Goal: Communication & Community: Answer question/provide support

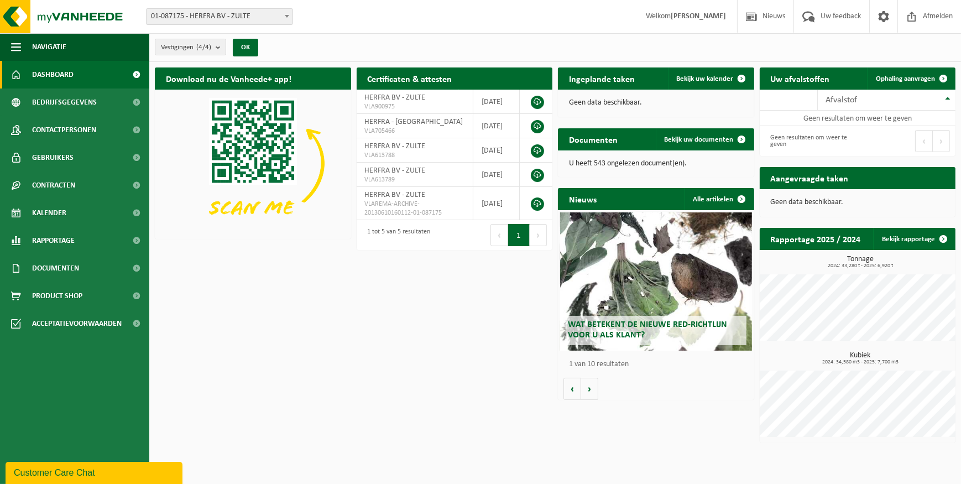
click at [60, 470] on div "Customer Care Chat" at bounding box center [94, 472] width 160 height 13
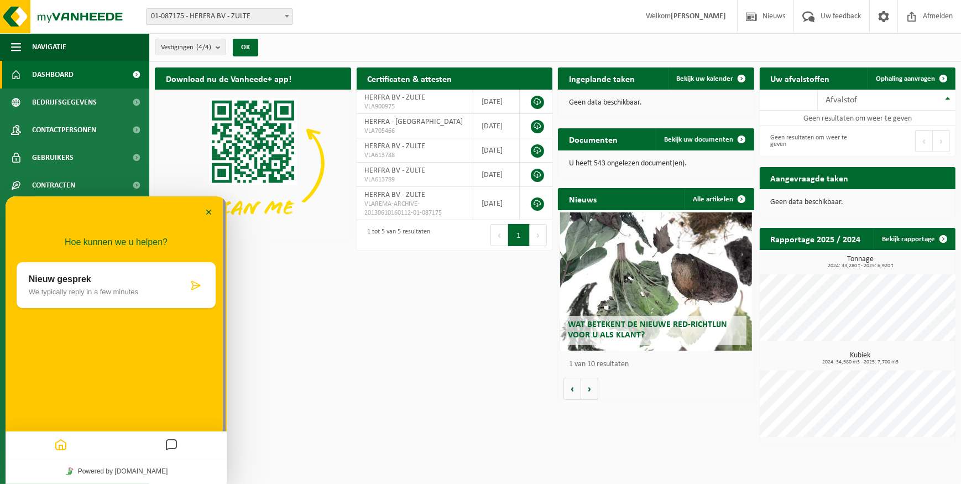
click at [175, 439] on icon "Messages" at bounding box center [171, 445] width 13 height 22
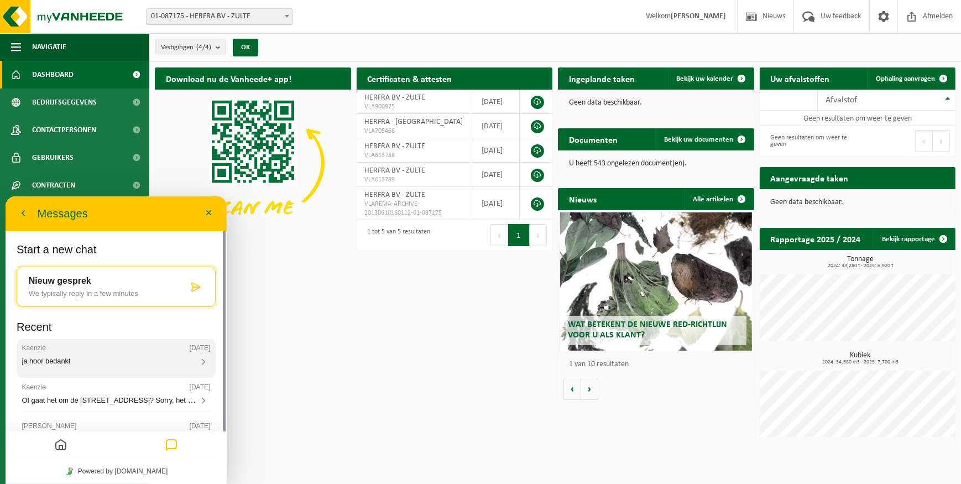
click at [101, 366] on div "ja hoor bedankt" at bounding box center [116, 361] width 189 height 10
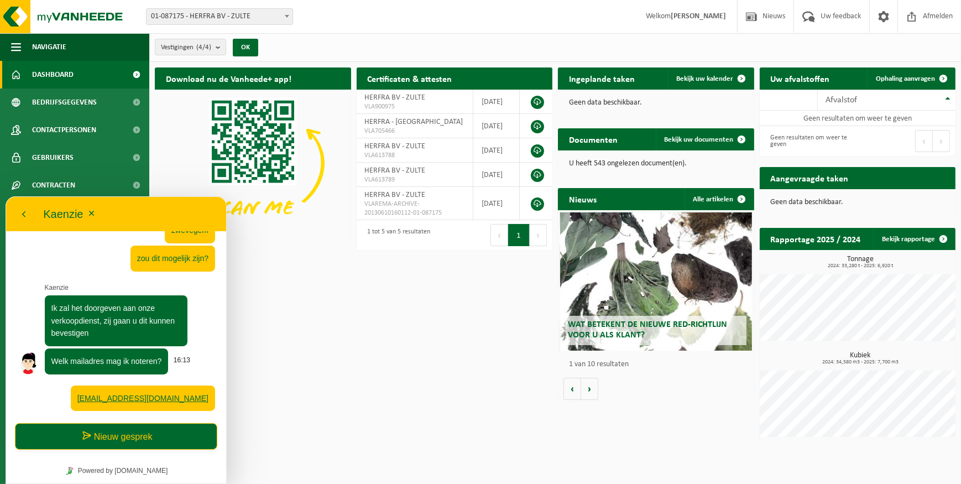
scroll to position [486, 0]
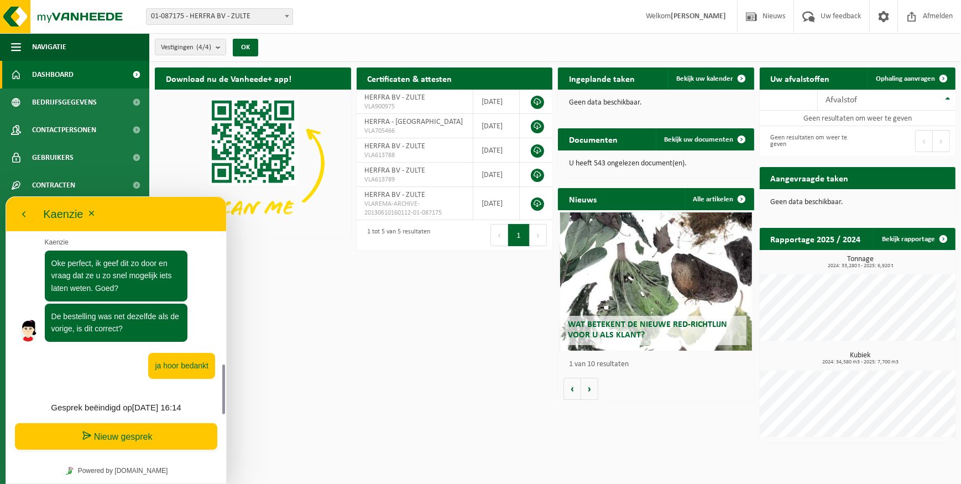
click at [98, 428] on button "Nieuw gesprek" at bounding box center [116, 436] width 202 height 27
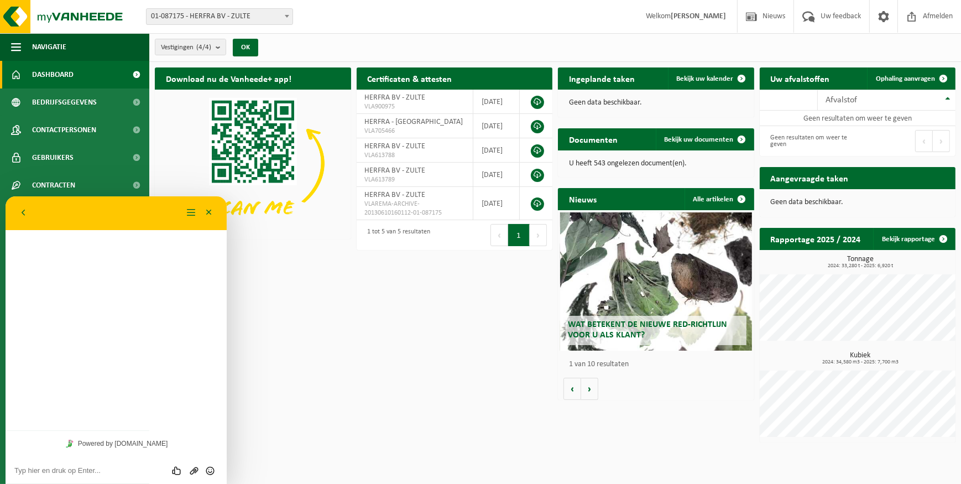
scroll to position [416, 0]
click at [94, 472] on textarea at bounding box center [116, 470] width 204 height 9
type textarea "beste"
type textarea "ik had graag nog eens dezelfde bestellng geplaats voor fiore design"
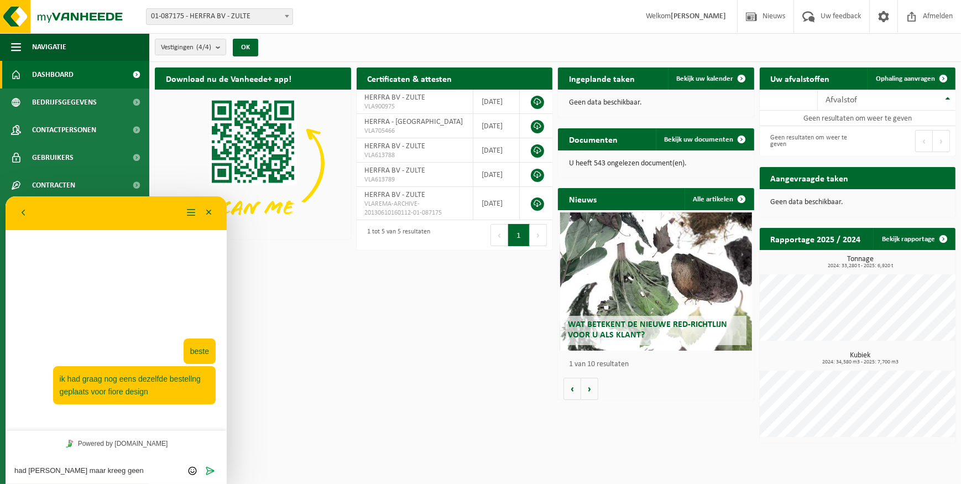
type textarea "had [PERSON_NAME] maar kreeg geen antwoord"
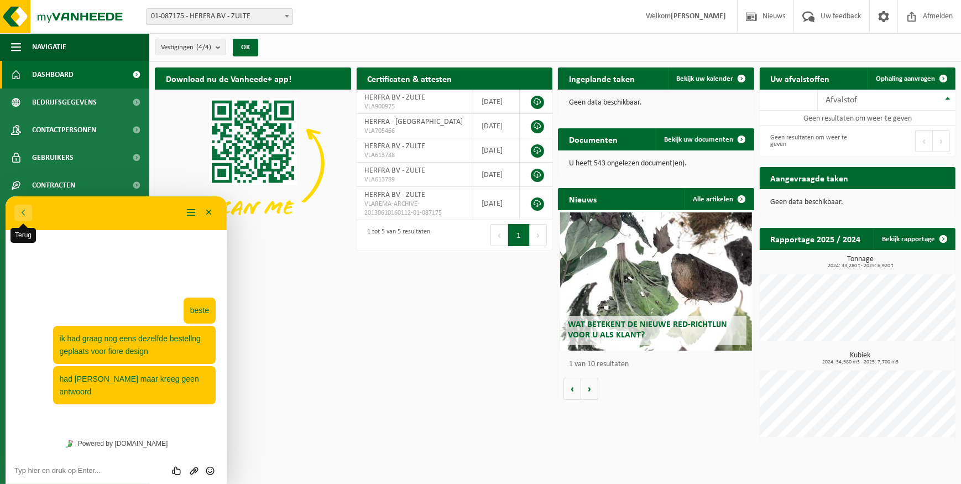
click at [22, 217] on button "Terug" at bounding box center [23, 212] width 18 height 17
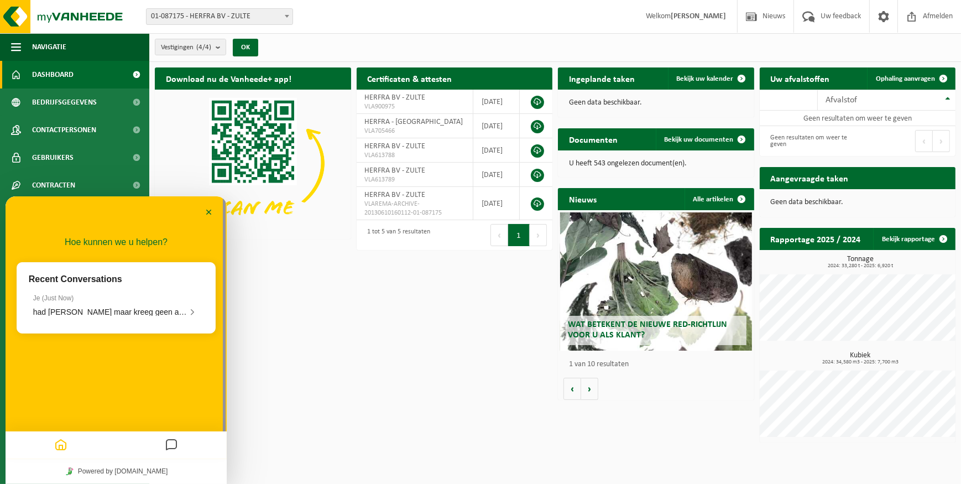
click at [171, 445] on icon "Messages" at bounding box center [171, 445] width 13 height 22
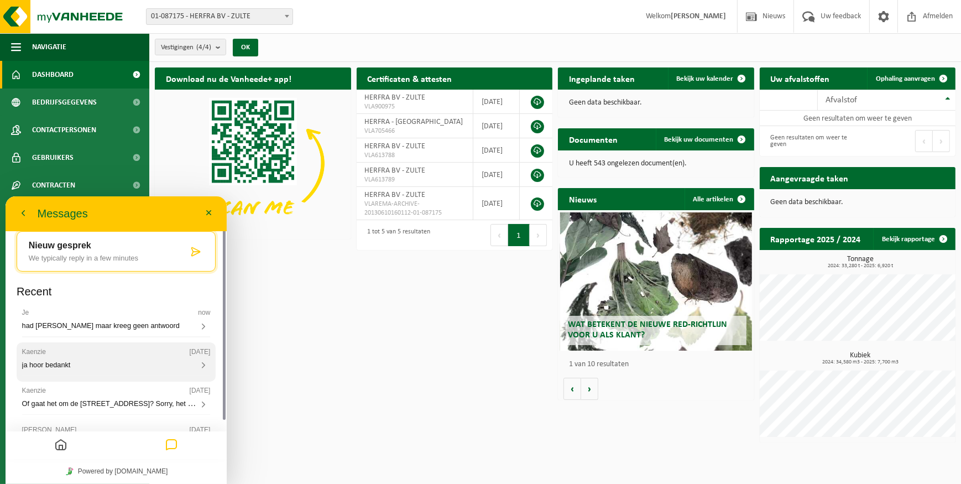
scroll to position [86, 0]
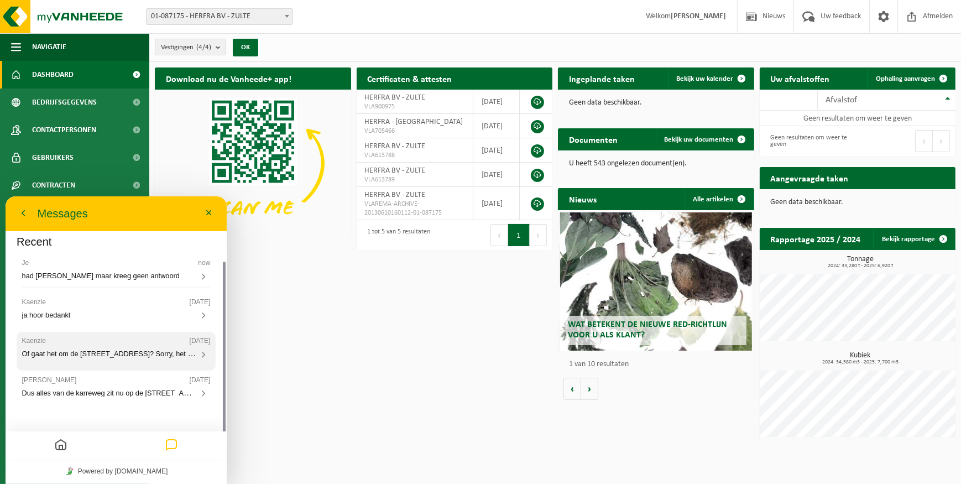
click at [123, 354] on span "Of gaat het om de [STREET_ADDRESS]? Sorry, het is me niet helemaal duidelijk" at bounding box center [149, 352] width 254 height 9
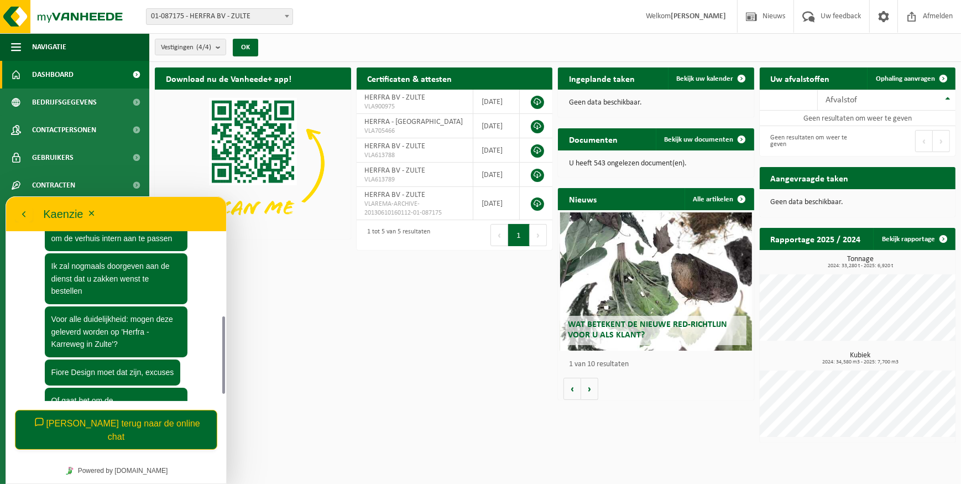
scroll to position [248, 0]
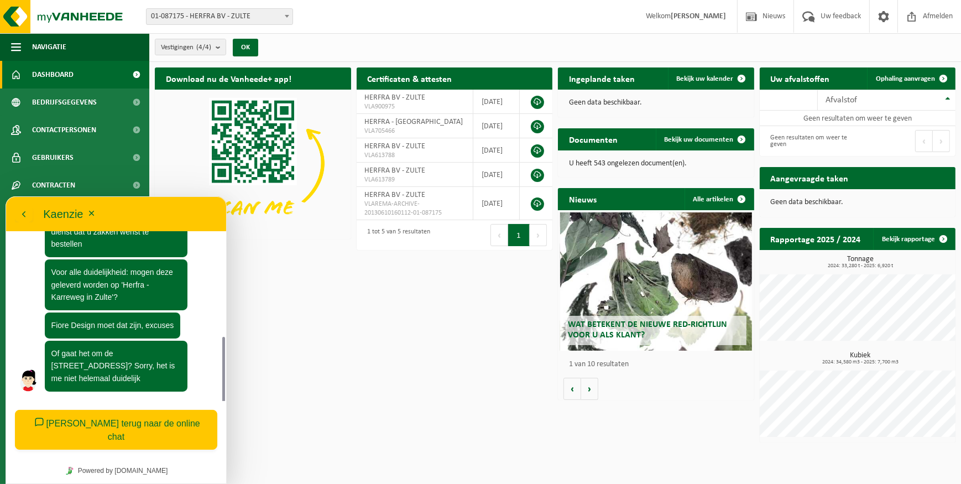
click at [140, 428] on button "[PERSON_NAME] terug naar de online chat" at bounding box center [116, 429] width 202 height 40
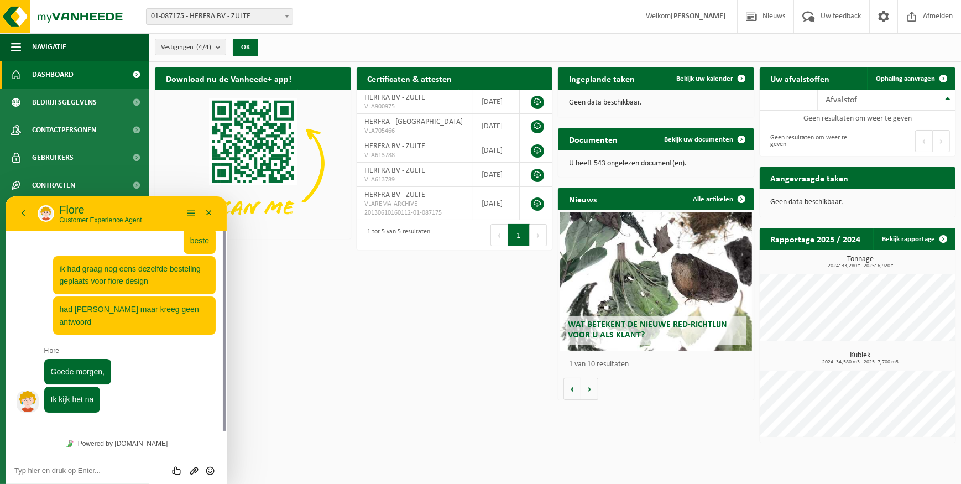
scroll to position [0, 0]
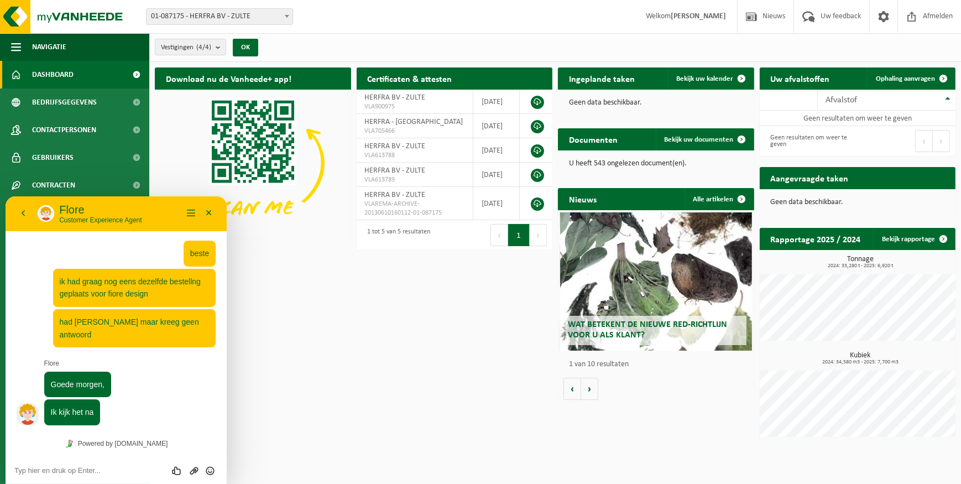
click at [46, 467] on textarea at bounding box center [116, 470] width 204 height 9
type textarea "als het een hulp kan zijn, is dit op het volgende adres"
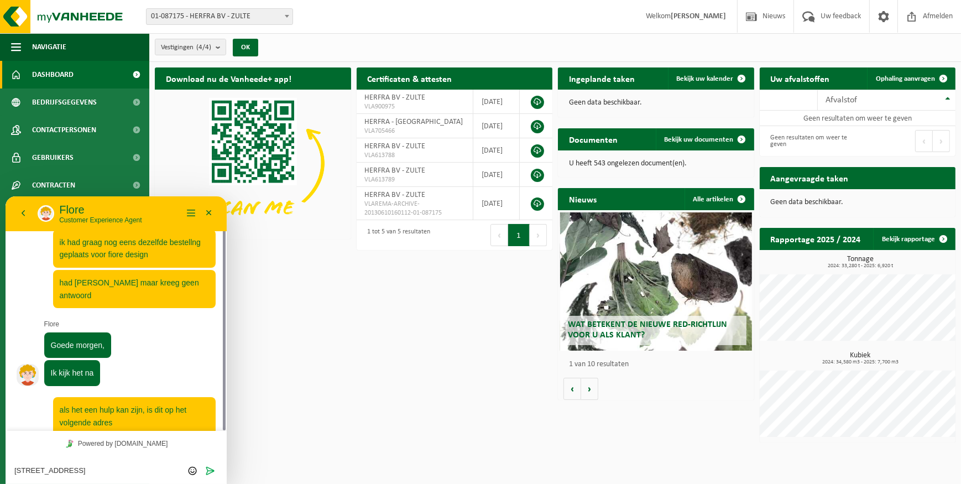
type textarea "[STREET_ADDRESS]"
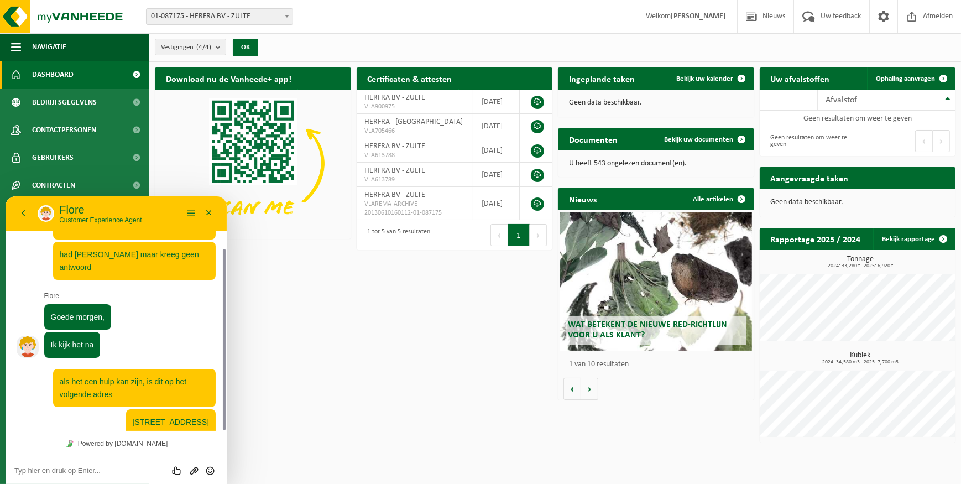
click at [284, 332] on div "Download nu de Vanheede+ app! Verberg Certificaten & attesten Bekijk uw certifi…" at bounding box center [555, 255] width 806 height 386
click at [155, 206] on p "Flore" at bounding box center [120, 208] width 123 height 13
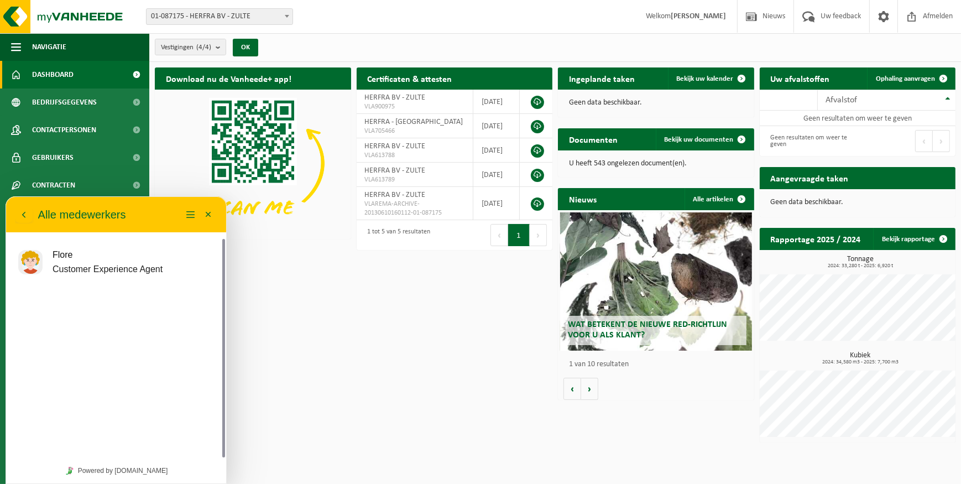
click at [142, 214] on div "Terug Alle medewerkers" at bounding box center [98, 214] width 167 height 18
click at [87, 264] on p "Customer Experience Agent" at bounding box center [108, 269] width 110 height 14
click at [193, 213] on button "Menu" at bounding box center [191, 214] width 18 height 17
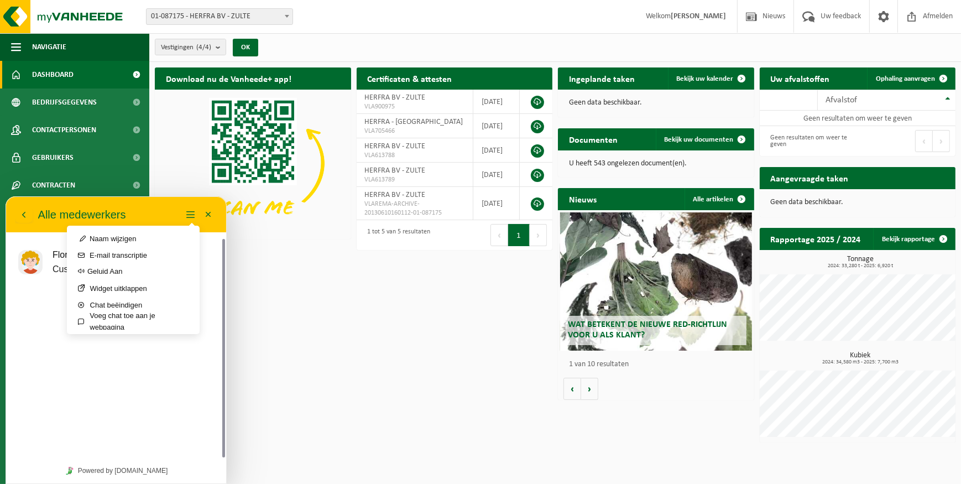
drag, startPoint x: 143, startPoint y: 212, endPoint x: 124, endPoint y: 212, distance: 19.4
click at [142, 212] on div "Terug Alle medewerkers" at bounding box center [98, 214] width 167 height 18
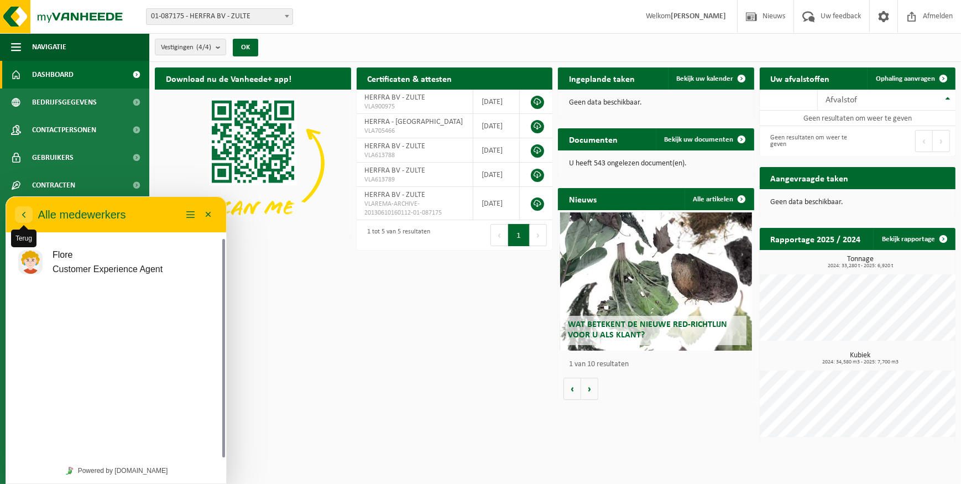
click at [19, 213] on icon "button" at bounding box center [24, 213] width 10 height 13
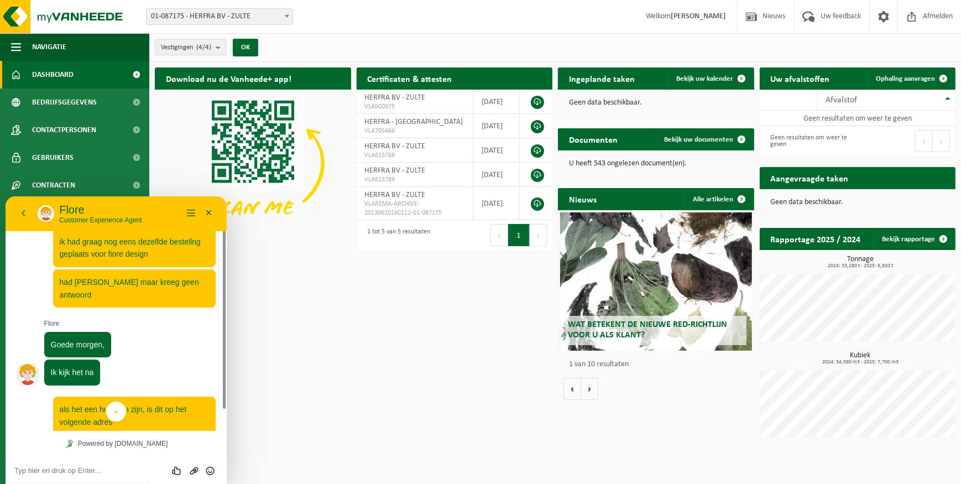
click at [111, 412] on button "scroll to bottom" at bounding box center [116, 411] width 22 height 22
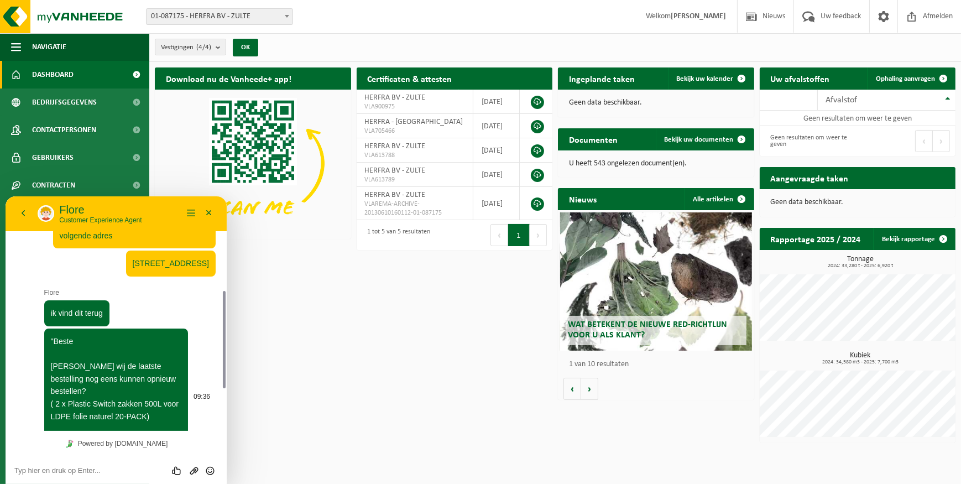
scroll to position [326, 0]
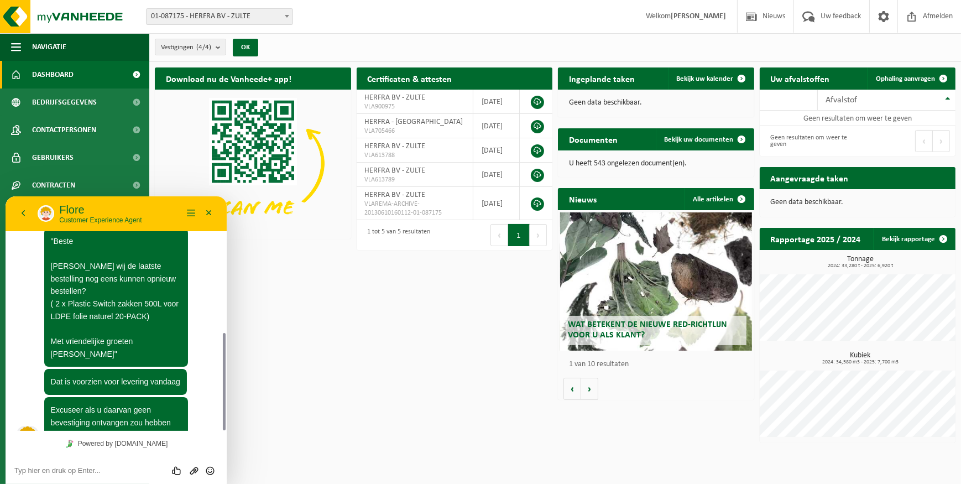
click at [61, 469] on textarea at bounding box center [116, 470] width 204 height 9
type textarea "a"
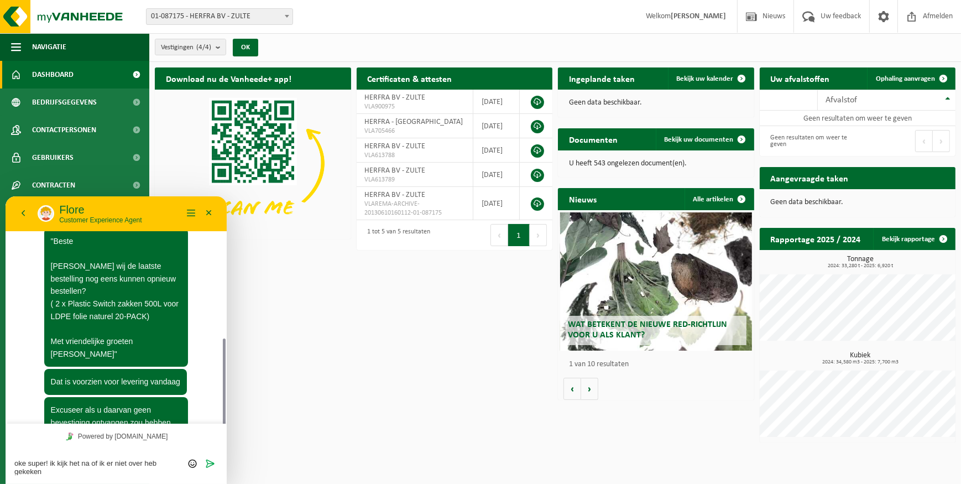
scroll to position [334, 0]
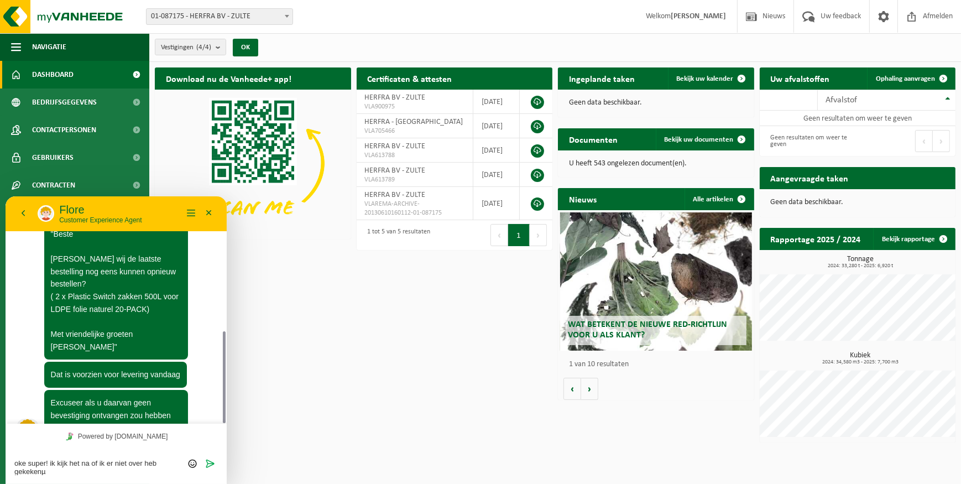
type textarea "oke super! ik kijk het na of ik er niet over heb gekeken"
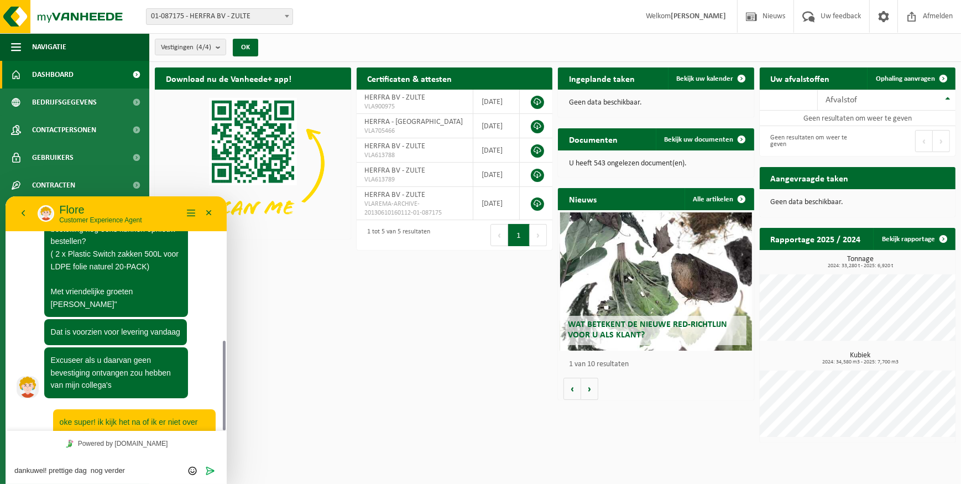
type textarea "dankuwel! prettige dag nog verder"
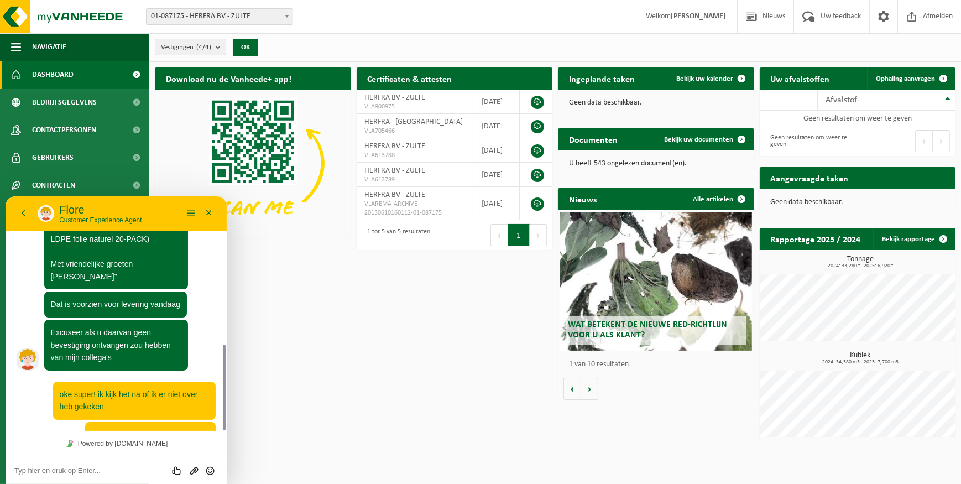
click at [220, 217] on div "Terug [PERSON_NAME] Customer Experience Agent Menu Minimaliseer" at bounding box center [116, 212] width 221 height 35
click at [212, 215] on button "Minimaliseer" at bounding box center [209, 213] width 18 height 17
